Goal: Task Accomplishment & Management: Use online tool/utility

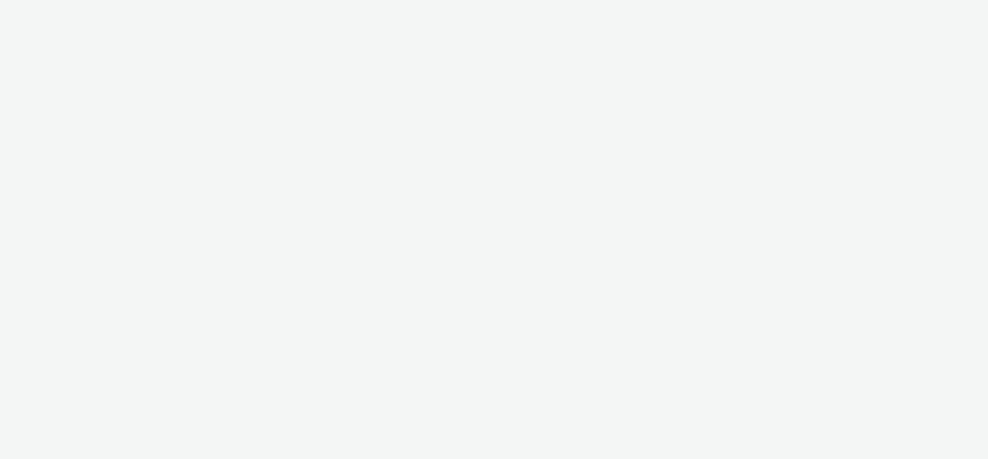
select select "2fc77e36-bb93-4aa3-9dff-dcb08e02eac6"
select select "2405a9d4-3350-4458-8d06-44f78962fa76"
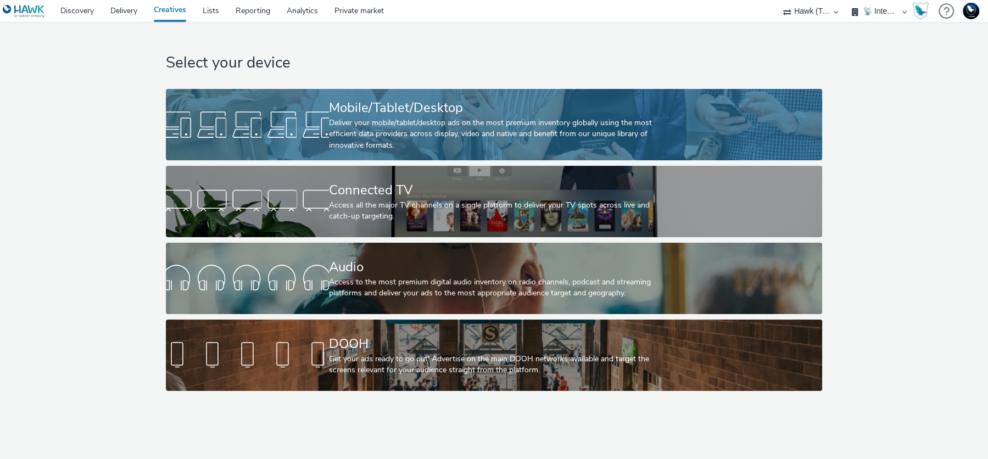
click at [381, 135] on div "Deliver your mobile/tablet/desktop ads on the most premium inventory globally u…" at bounding box center [492, 135] width 326 height 34
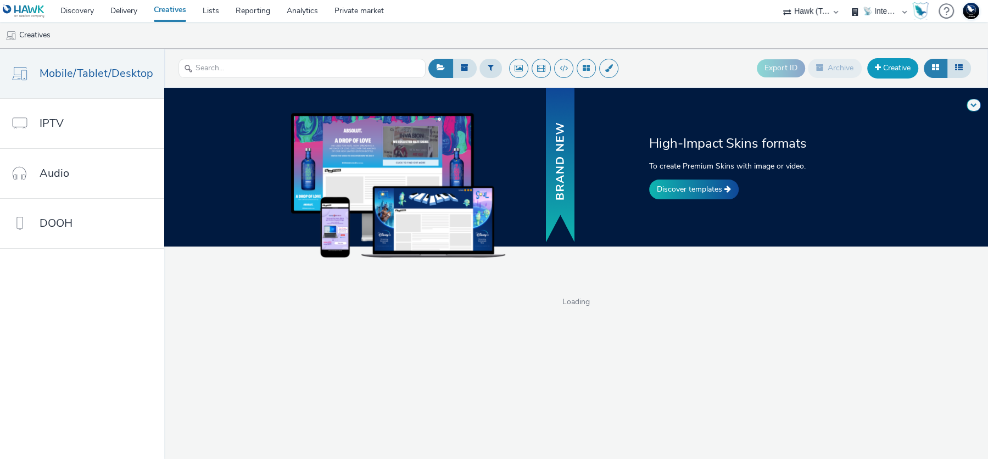
click at [887, 75] on link "Creative" at bounding box center [892, 68] width 51 height 20
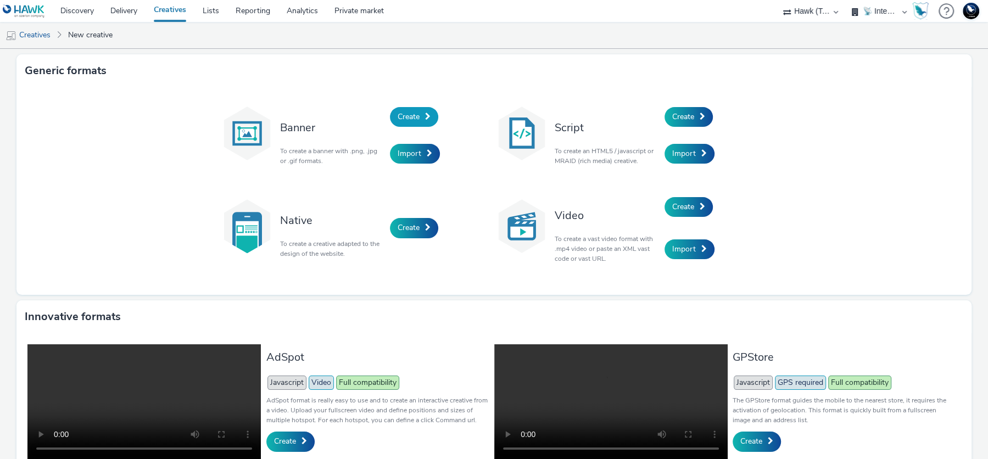
click at [415, 117] on span "Create" at bounding box center [409, 117] width 22 height 10
